Goal: Consume media (video, audio)

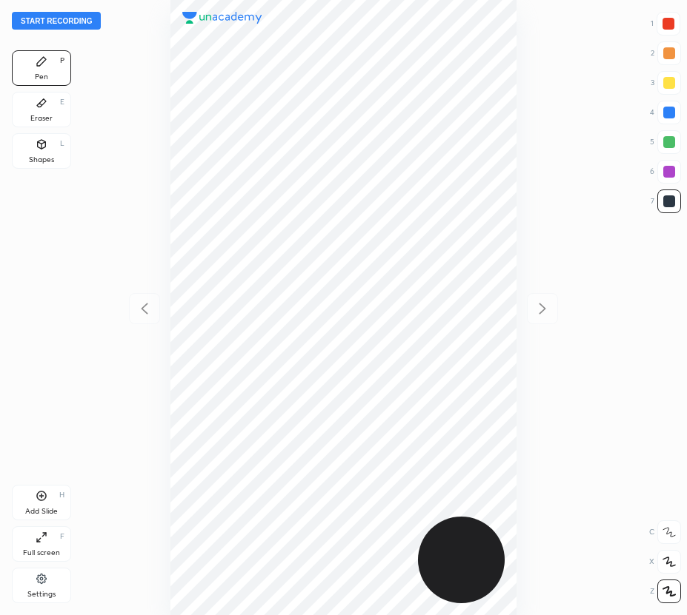
scroll to position [615, 450]
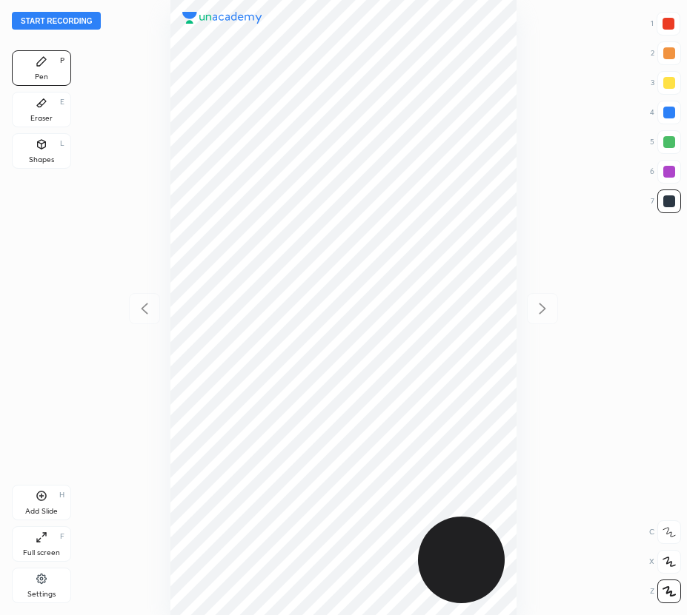
scroll to position [615, 450]
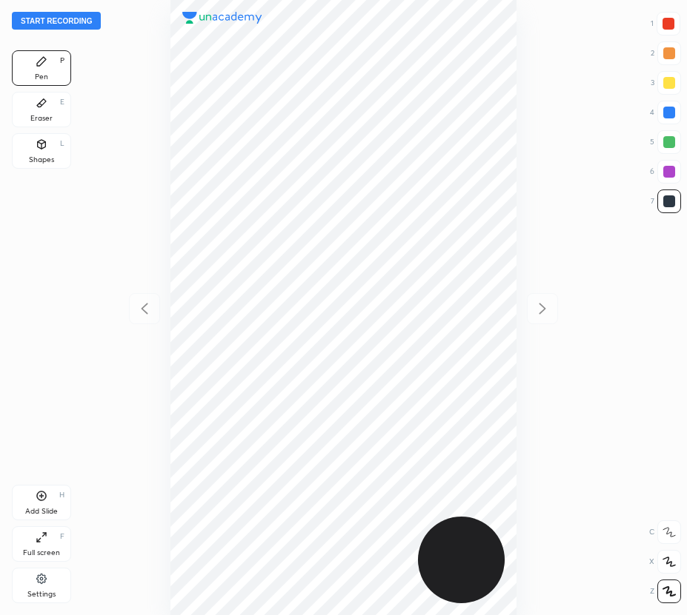
scroll to position [615, 450]
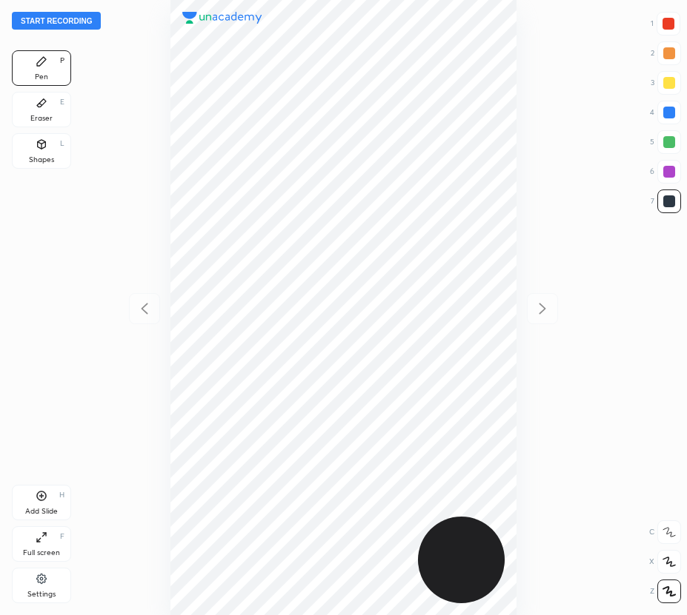
scroll to position [615, 450]
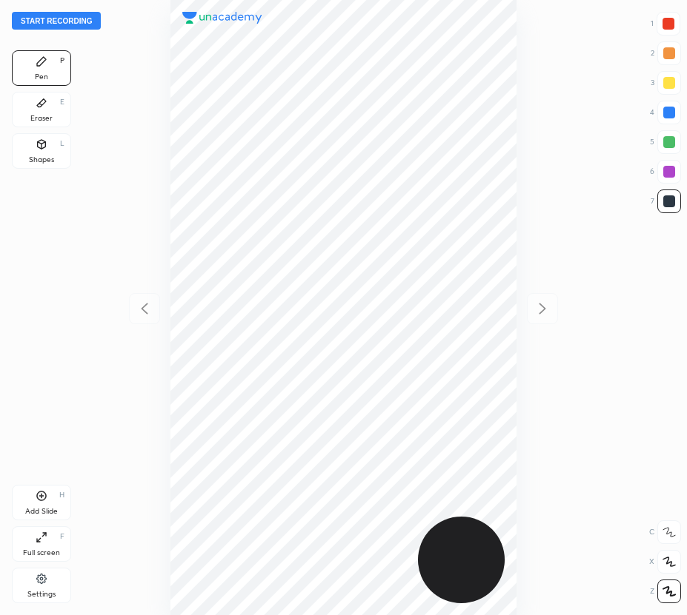
scroll to position [615, 450]
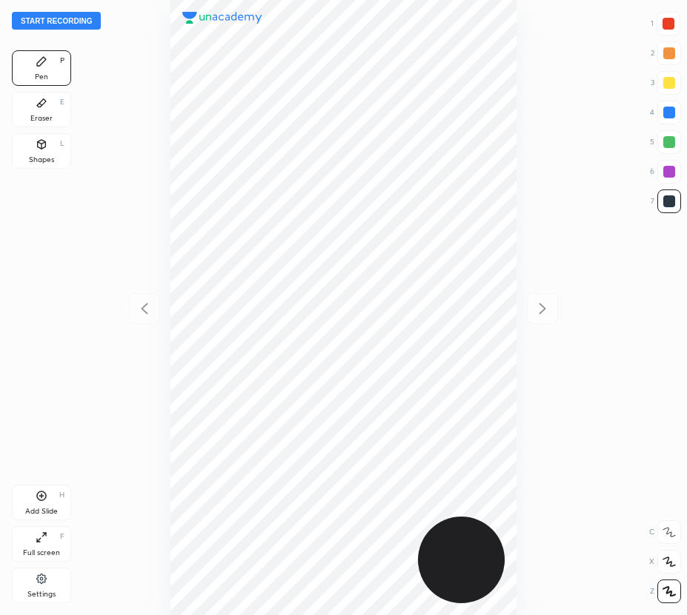
scroll to position [615, 450]
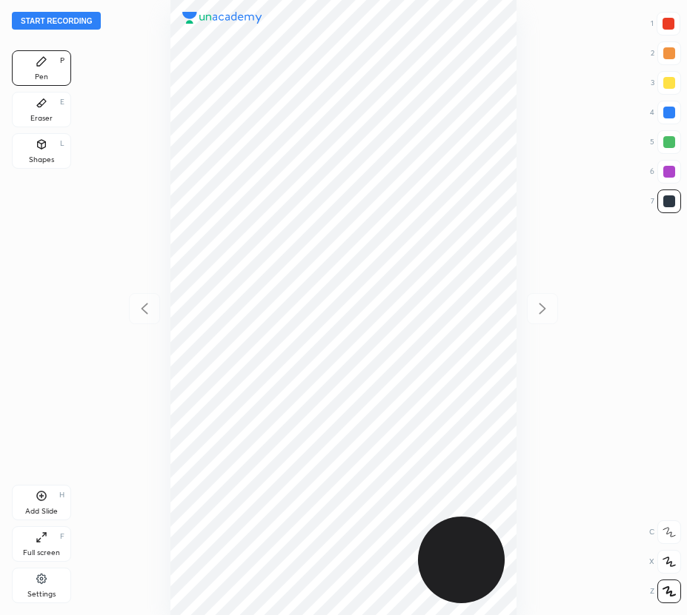
scroll to position [615, 450]
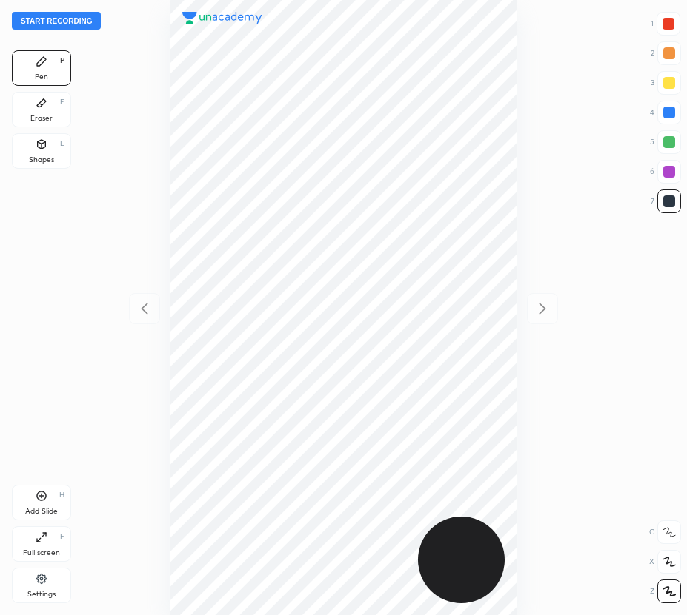
scroll to position [615, 450]
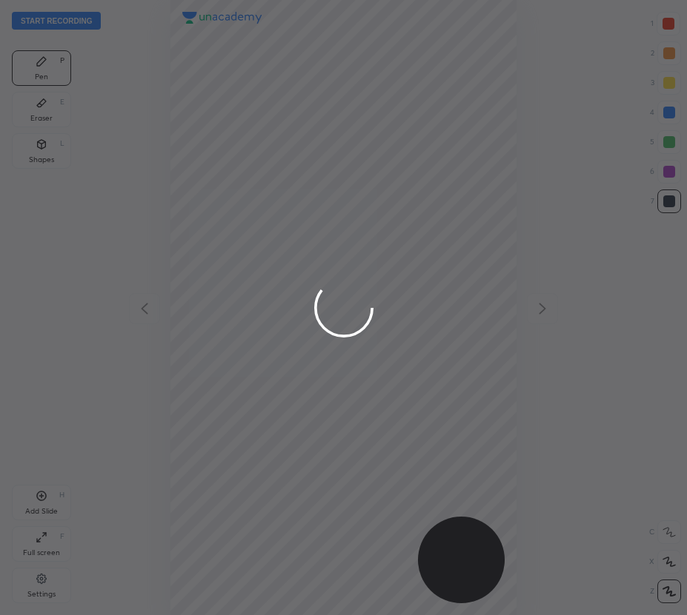
scroll to position [615, 450]
